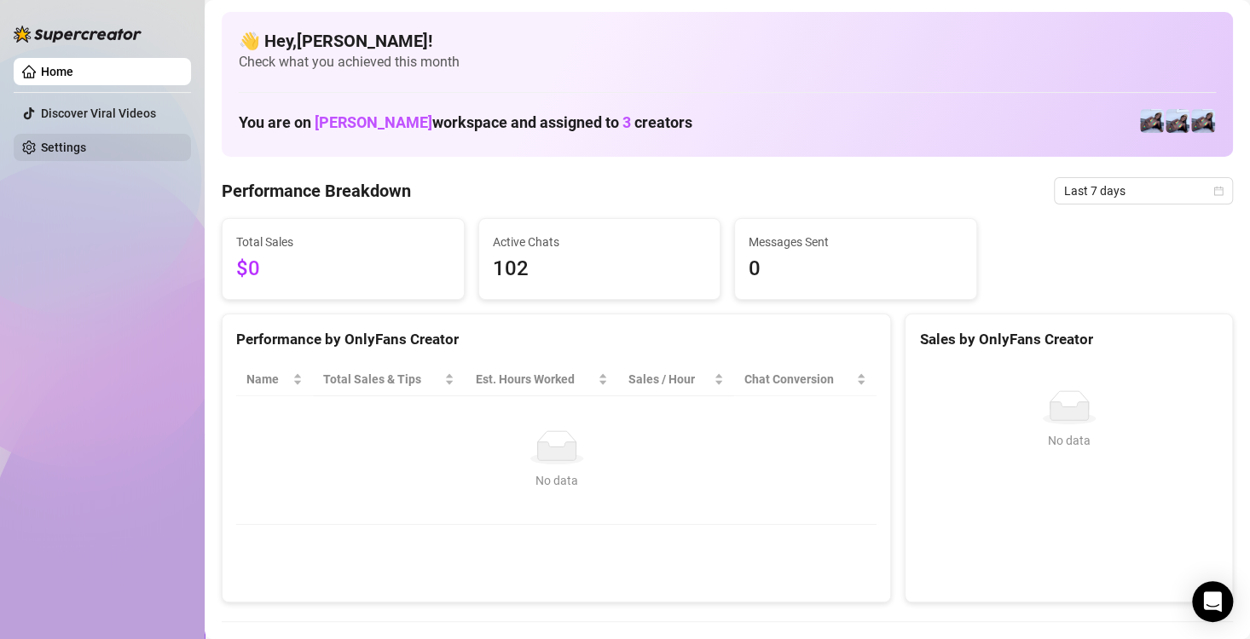
click at [86, 153] on link "Settings" at bounding box center [63, 148] width 45 height 14
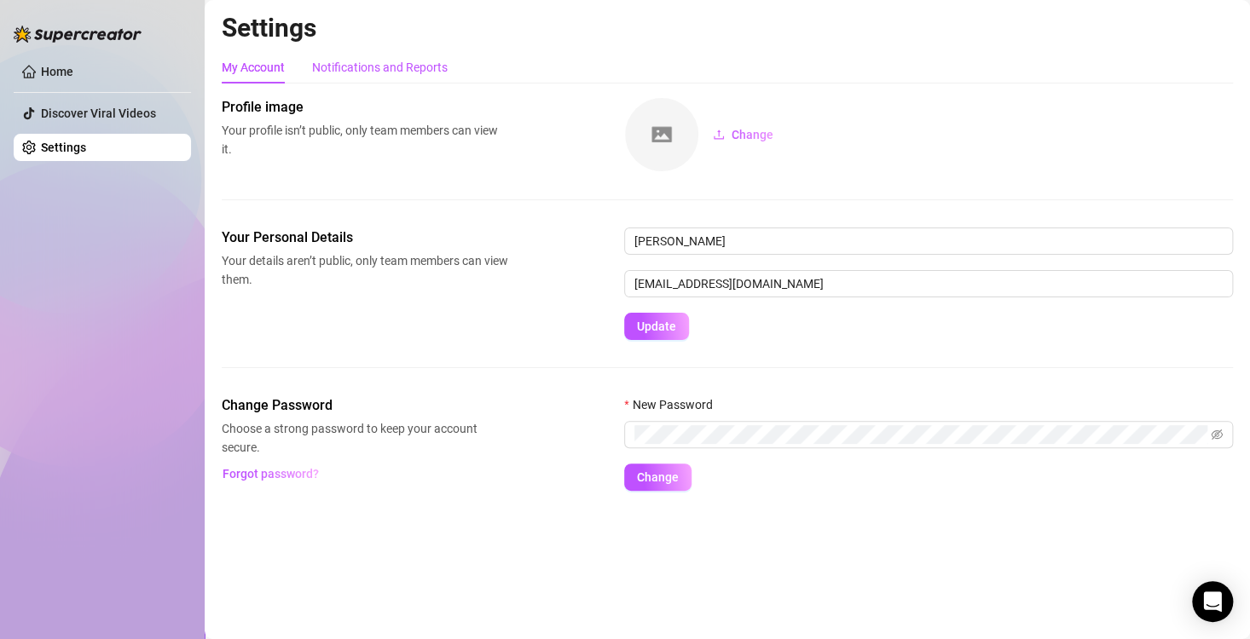
click at [389, 76] on div "Notifications and Reports" at bounding box center [380, 67] width 136 height 19
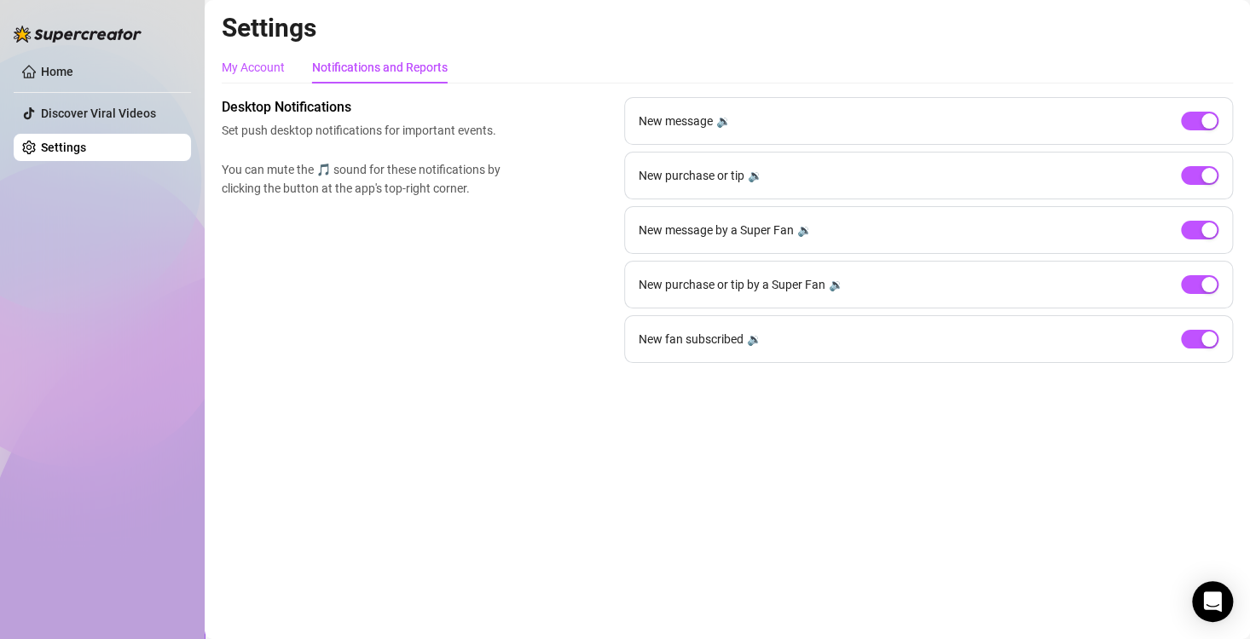
click at [280, 72] on div "My Account" at bounding box center [253, 67] width 63 height 19
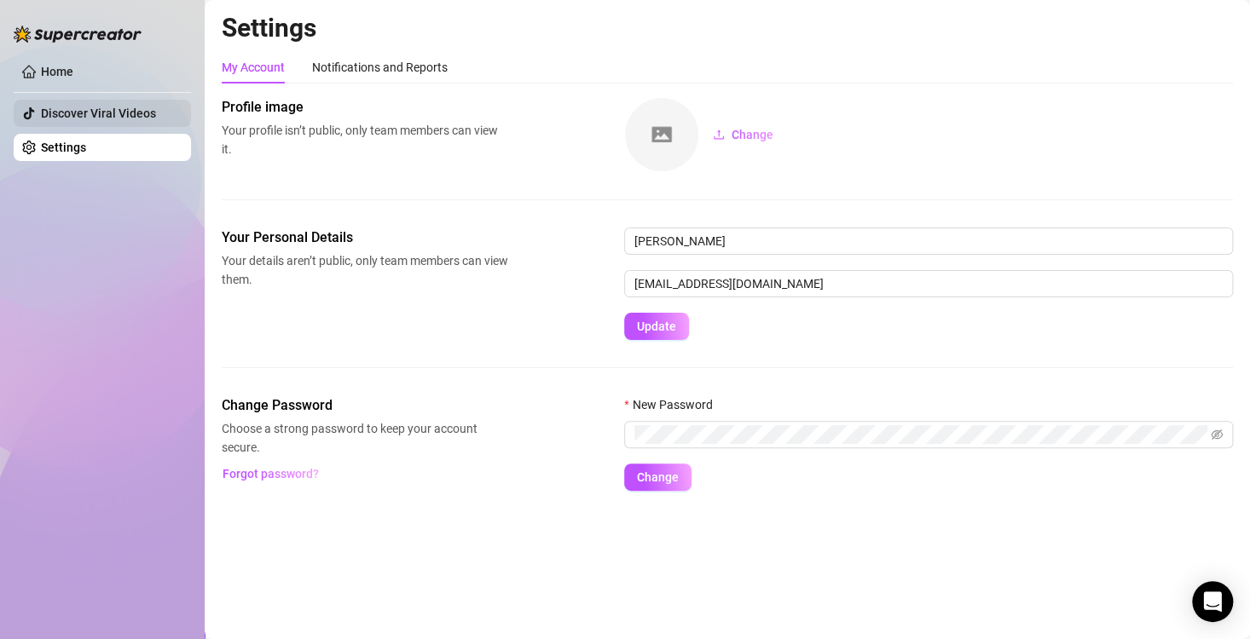
click at [69, 107] on link "Discover Viral Videos" at bounding box center [98, 114] width 115 height 14
